Goal: Obtain resource: Download file/media

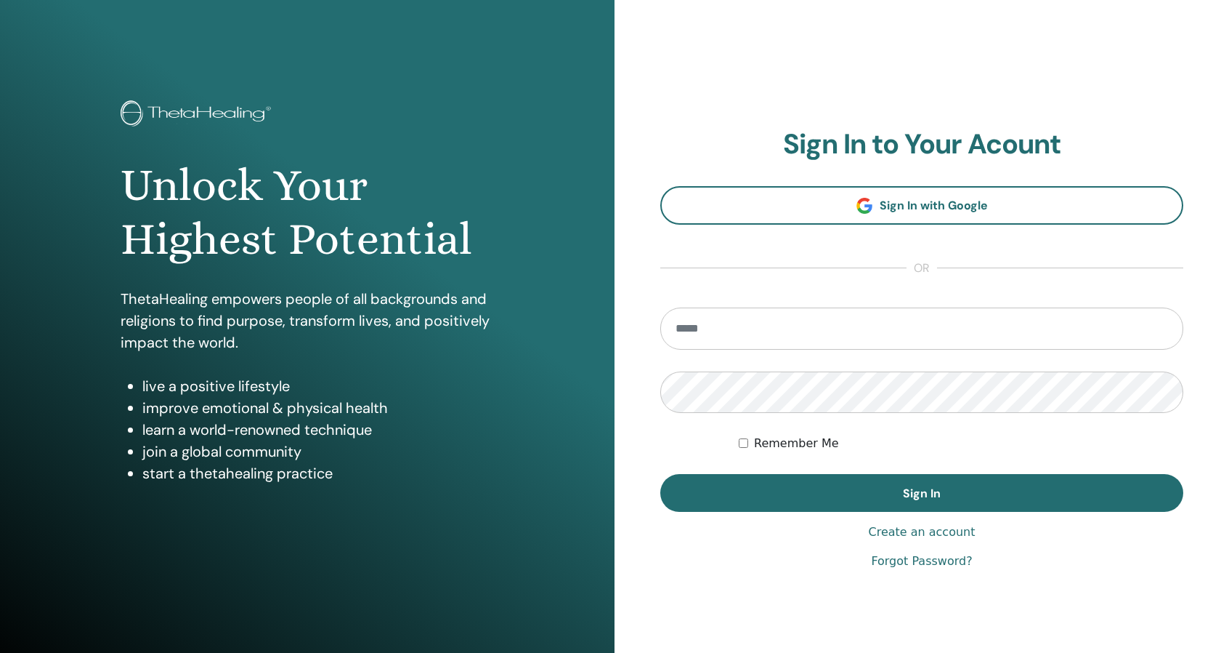
click at [730, 323] on input "email" at bounding box center [922, 328] width 523 height 42
click at [732, 331] on input "email" at bounding box center [922, 328] width 523 height 42
click at [715, 332] on input "email" at bounding box center [922, 328] width 523 height 42
click at [722, 336] on input "email" at bounding box center [922, 328] width 523 height 42
click at [714, 325] on input "email" at bounding box center [922, 328] width 523 height 42
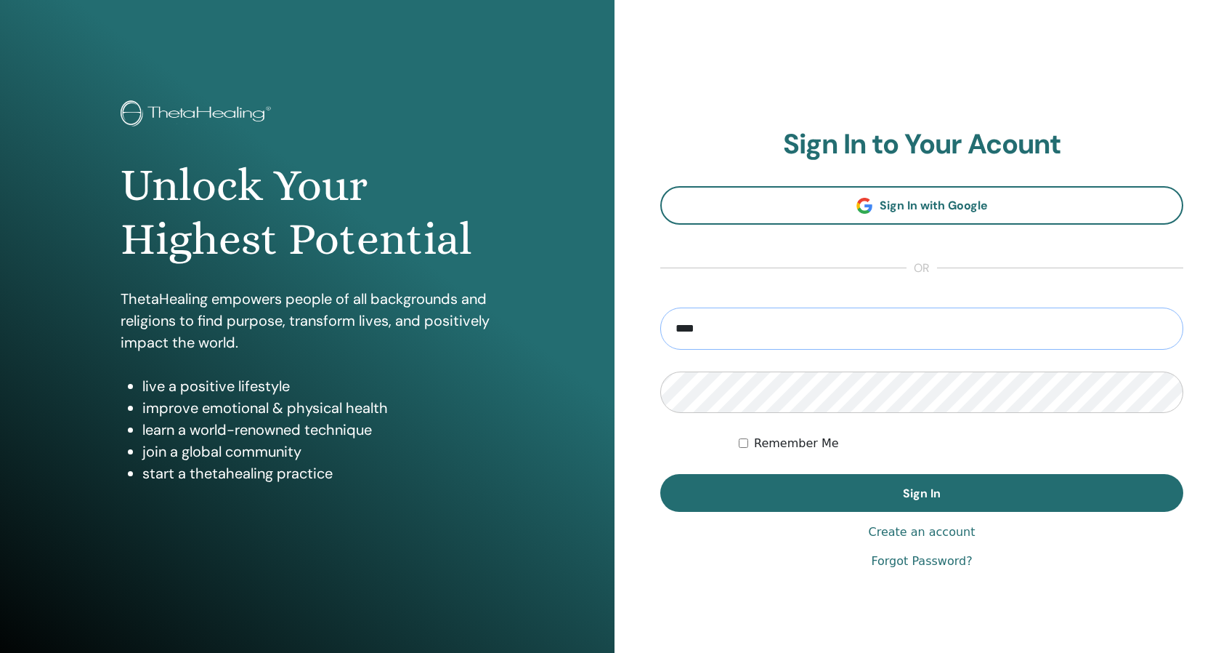
type input "**********"
click at [661, 474] on button "Sign In" at bounding box center [922, 493] width 523 height 38
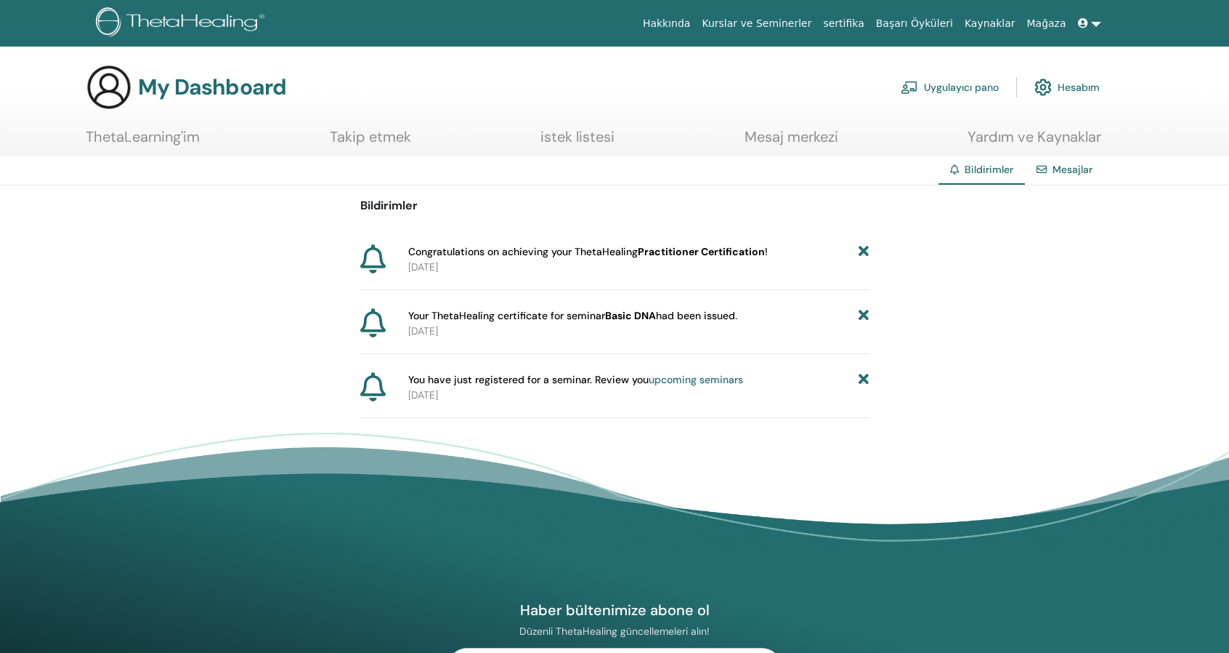
click at [494, 256] on span "Congratulations on achieving your ThetaHealing Practitioner Certification !" at bounding box center [588, 251] width 360 height 15
click at [1083, 85] on link "Hesabım" at bounding box center [1067, 87] width 65 height 32
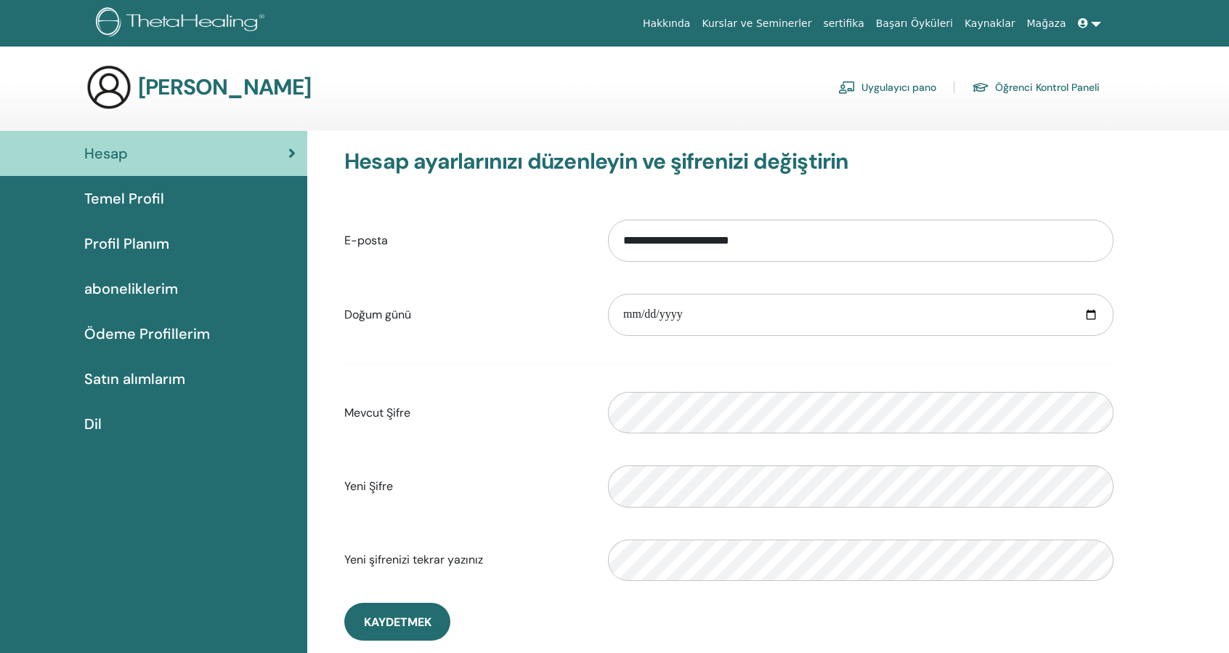
click at [1094, 23] on link at bounding box center [1090, 23] width 35 height 27
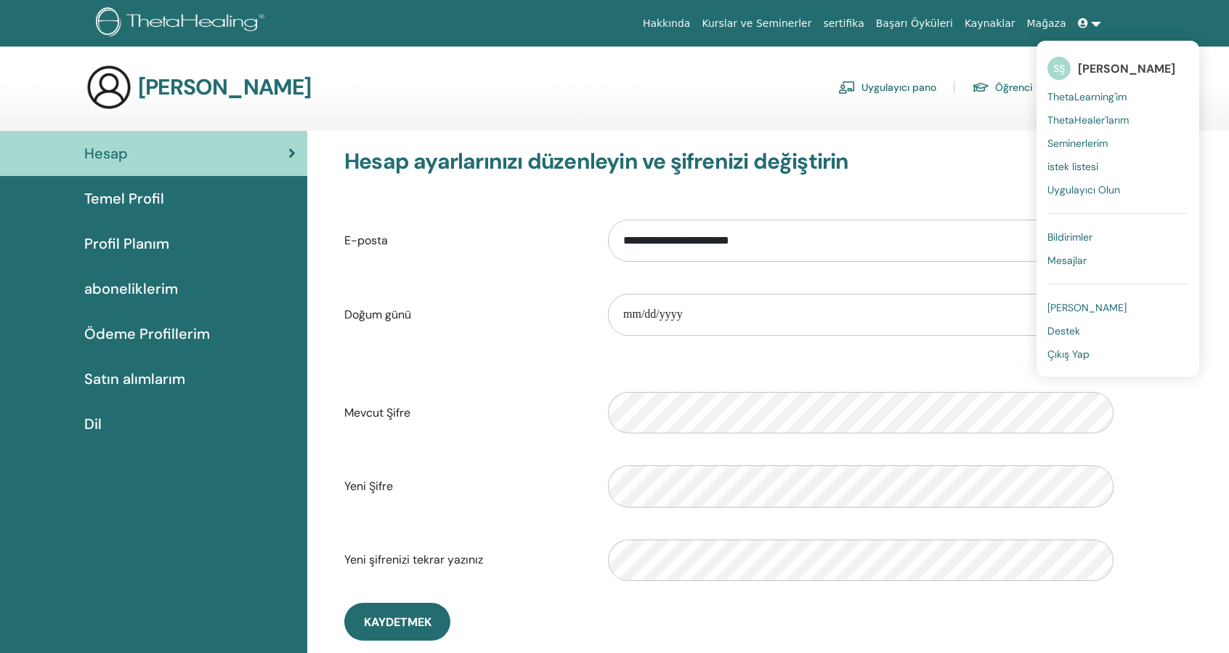
click at [1084, 143] on span "Seminerlerim" at bounding box center [1078, 143] width 60 height 13
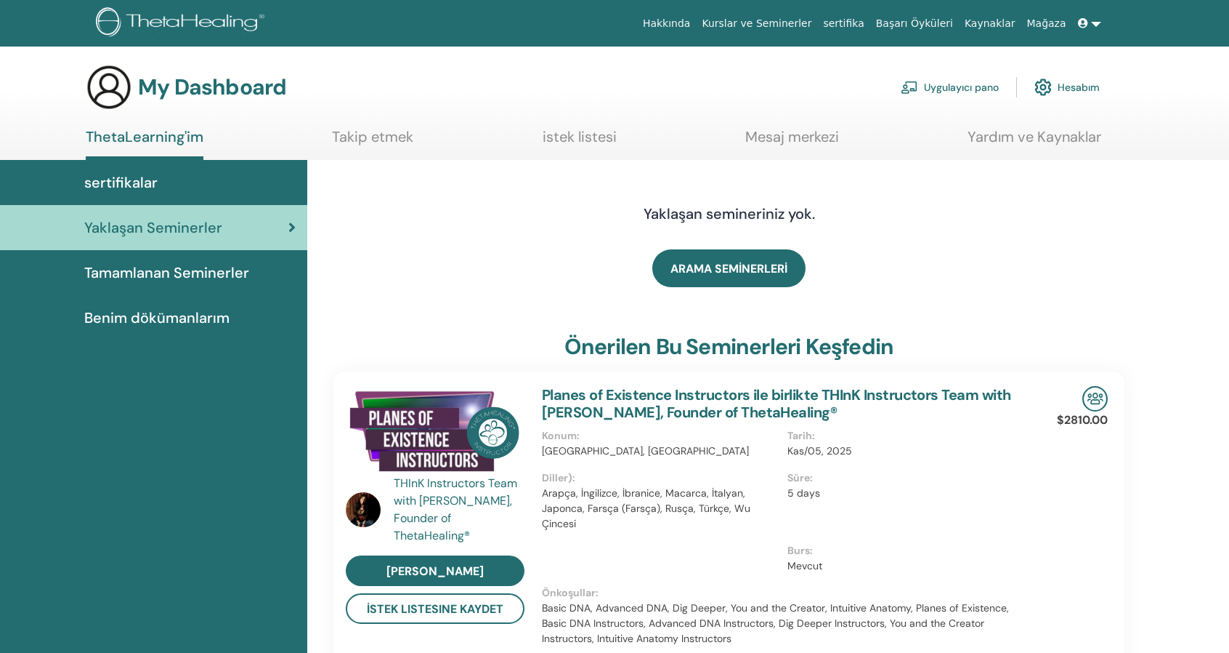
click at [186, 272] on span "Tamamlanan Seminerler" at bounding box center [166, 273] width 165 height 22
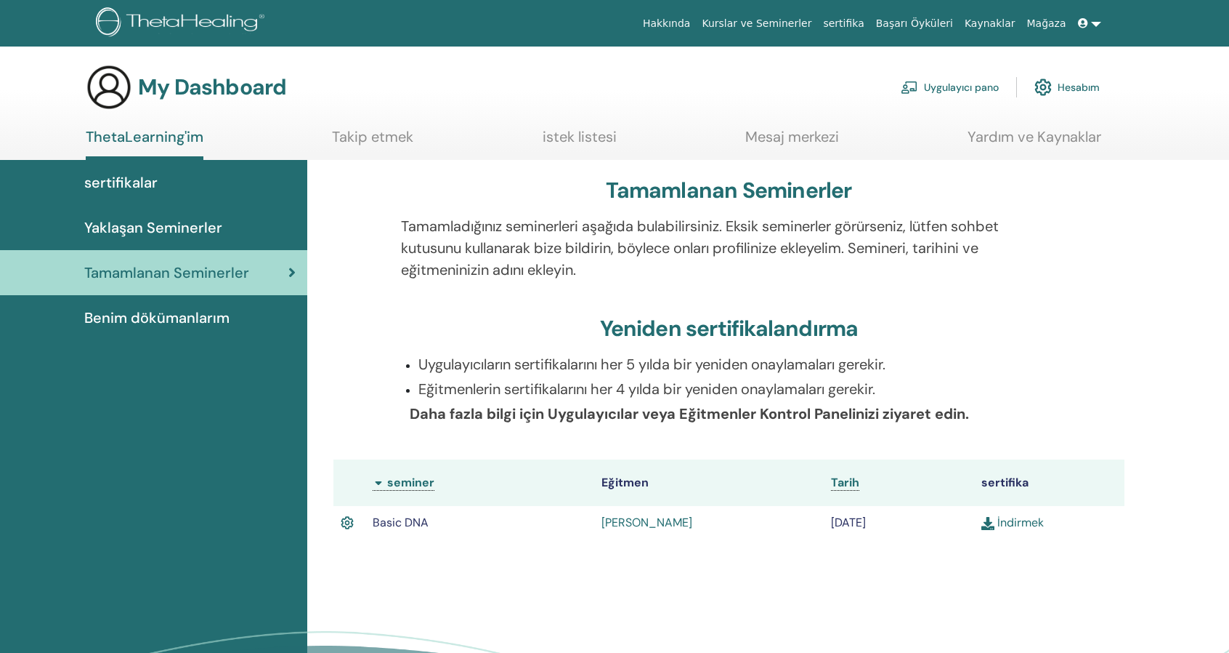
drag, startPoint x: 0, startPoint y: 0, endPoint x: 170, endPoint y: 321, distance: 363.4
click at [170, 321] on span "Benim dökümanlarım" at bounding box center [156, 318] width 145 height 22
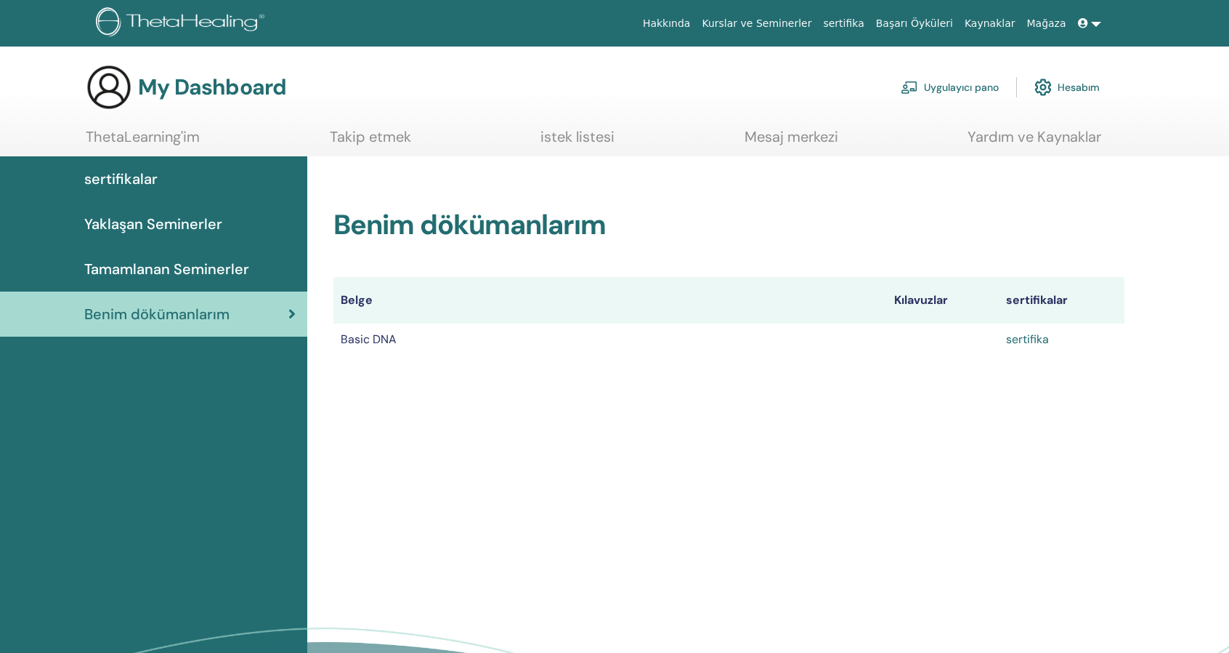
click at [1029, 341] on link "sertifika" at bounding box center [1027, 338] width 43 height 15
